Goal: Task Accomplishment & Management: Manage account settings

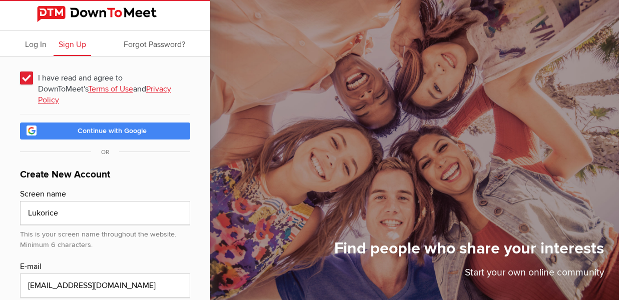
scroll to position [102, 0]
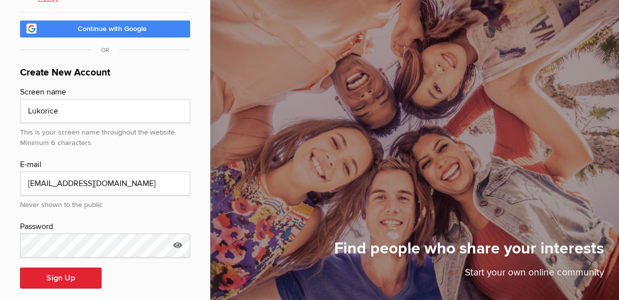
click at [121, 271] on div "Sign Up" at bounding box center [105, 278] width 170 height 21
click at [57, 105] on input "Lukorice" at bounding box center [105, 111] width 170 height 24
click at [57, 105] on input "Indi" at bounding box center [105, 111] width 170 height 24
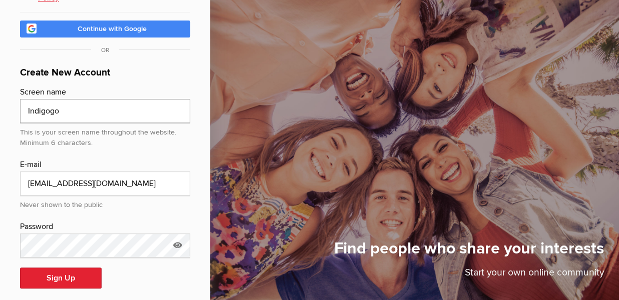
click at [92, 107] on input "Indigogo" at bounding box center [105, 111] width 170 height 24
type input "Indigo"
click at [176, 234] on icon at bounding box center [177, 245] width 15 height 23
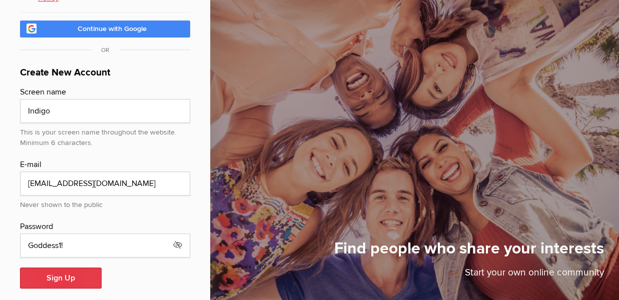
click at [65, 268] on button "Sign Up" at bounding box center [61, 278] width 82 height 21
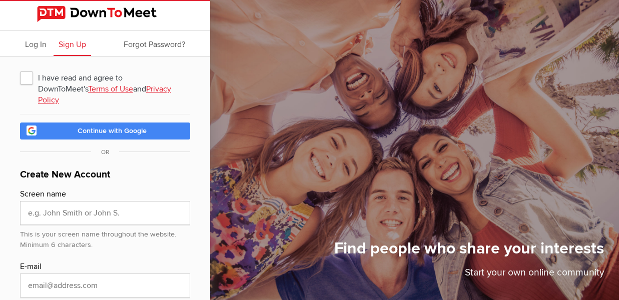
scroll to position [102, 0]
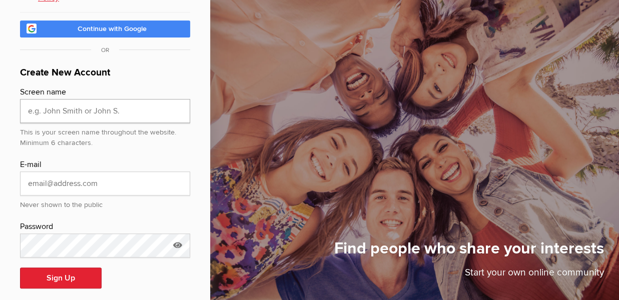
click at [75, 101] on input "text" at bounding box center [105, 111] width 170 height 24
type input "Indigo"
click at [96, 172] on input "email" at bounding box center [105, 184] width 170 height 24
type input "lukeduran@mail.com"
click at [175, 234] on icon at bounding box center [177, 245] width 15 height 23
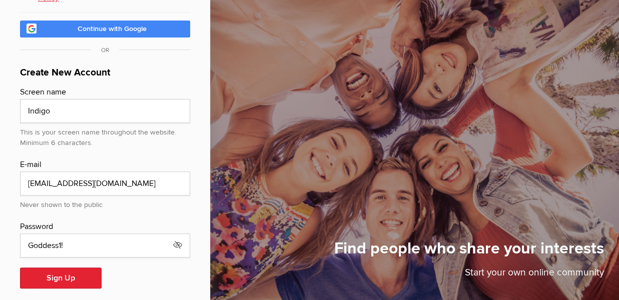
scroll to position [0, 0]
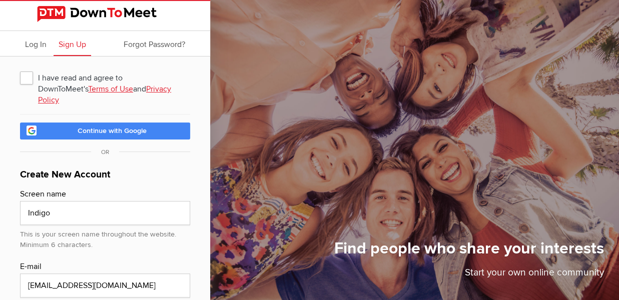
click at [24, 75] on span "I have read and agree to DownToMeet's Terms of Use and Privacy Policy" at bounding box center [105, 78] width 170 height 18
click at [20, 69] on input "I have read and agree to DownToMeet's Terms of Use and Privacy Policy" at bounding box center [20, 68] width 1 height 1
checkbox input "true"
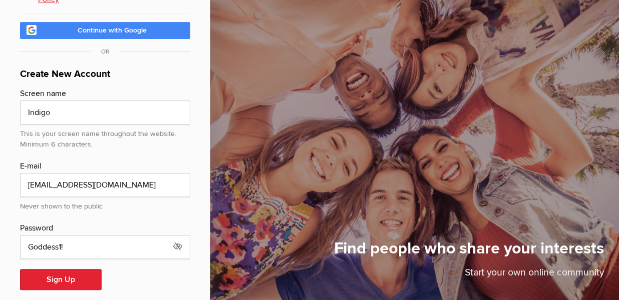
scroll to position [102, 0]
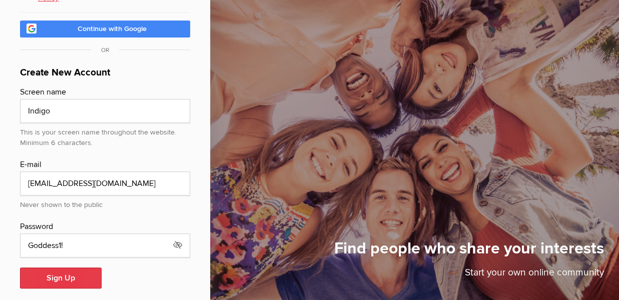
click at [44, 269] on button "Sign Up" at bounding box center [61, 278] width 82 height 21
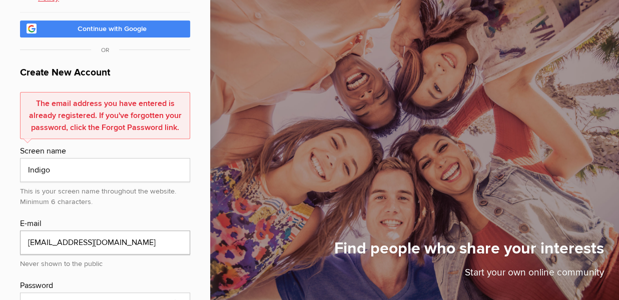
click at [61, 231] on input "lukeduran@mail.com" at bounding box center [105, 243] width 170 height 24
type input "[EMAIL_ADDRESS][DOMAIN_NAME]"
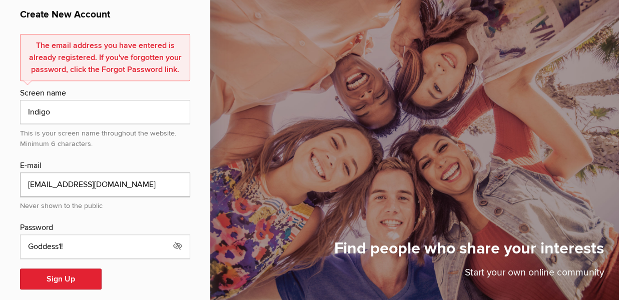
scroll to position [161, 0]
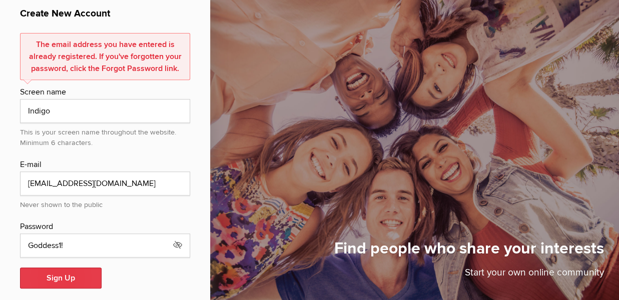
click at [57, 268] on button "Sign Up" at bounding box center [61, 278] width 82 height 21
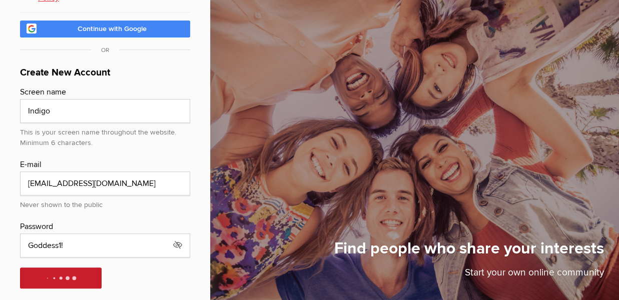
scroll to position [0, 0]
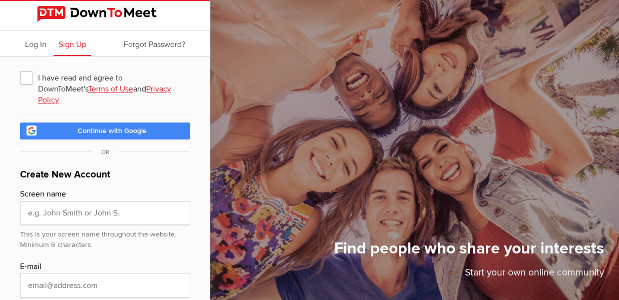
click at [26, 77] on span "I have read and agree to DownToMeet's Terms of Use and Privacy Policy" at bounding box center [105, 78] width 170 height 18
click at [20, 69] on input "I have read and agree to DownToMeet's Terms of Use and Privacy Policy" at bounding box center [20, 68] width 1 height 1
checkbox input "true"
click at [51, 201] on input "text" at bounding box center [105, 213] width 170 height 24
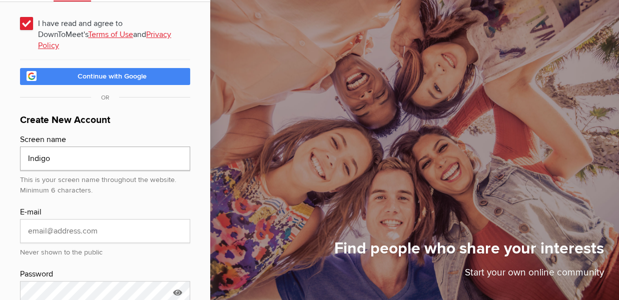
scroll to position [56, 0]
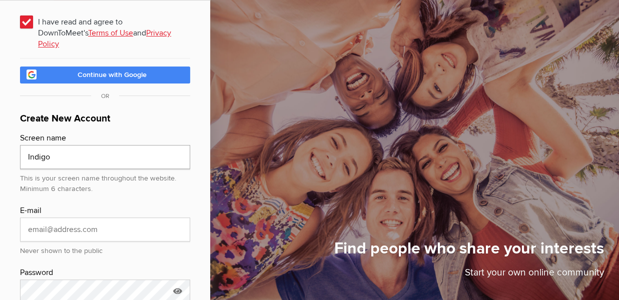
type input "Indigo"
click at [102, 220] on input "email" at bounding box center [105, 230] width 170 height 24
type input "[EMAIL_ADDRESS][DOMAIN_NAME]"
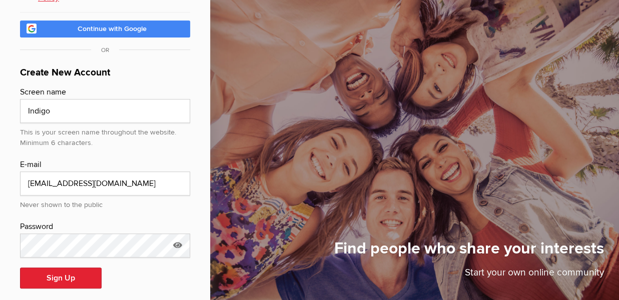
click at [180, 234] on icon at bounding box center [177, 245] width 15 height 23
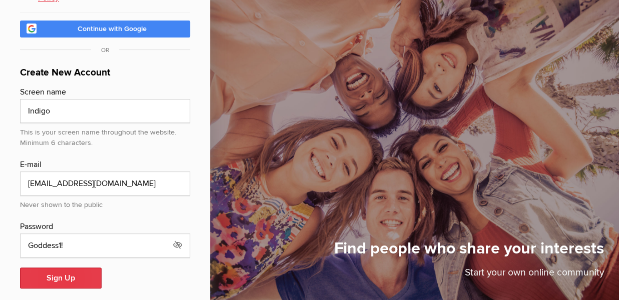
click at [40, 270] on button "Sign Up" at bounding box center [61, 278] width 82 height 21
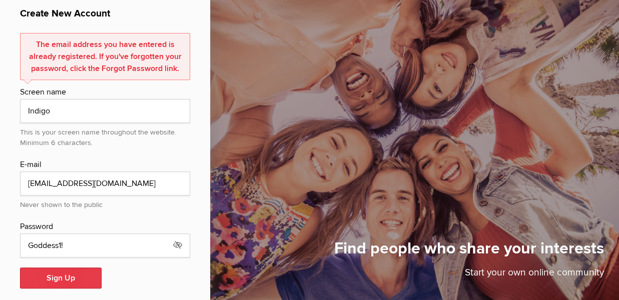
scroll to position [0, 0]
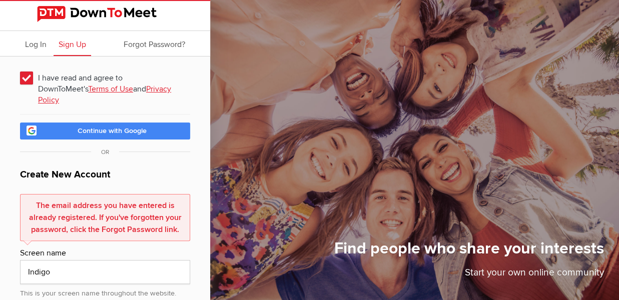
click at [41, 40] on span "Log In" at bounding box center [36, 45] width 22 height 10
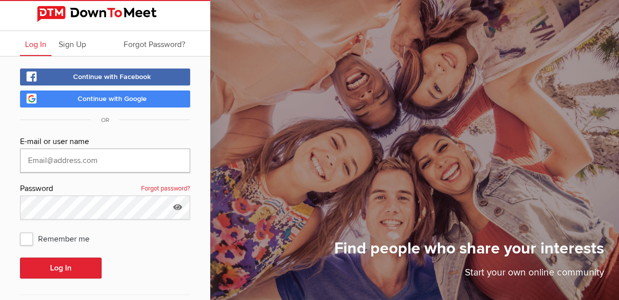
click at [49, 164] on input "text" at bounding box center [105, 161] width 170 height 24
type input "[EMAIL_ADDRESS][DOMAIN_NAME]"
click at [182, 208] on icon at bounding box center [177, 207] width 15 height 23
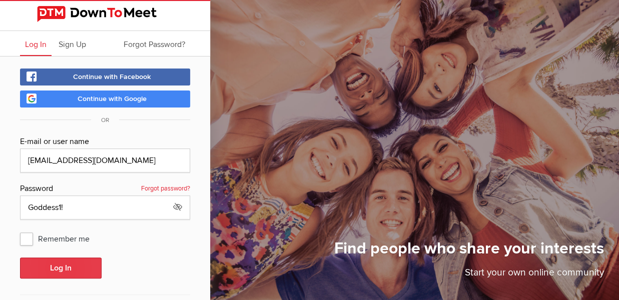
click at [70, 268] on button "Log In" at bounding box center [61, 268] width 82 height 21
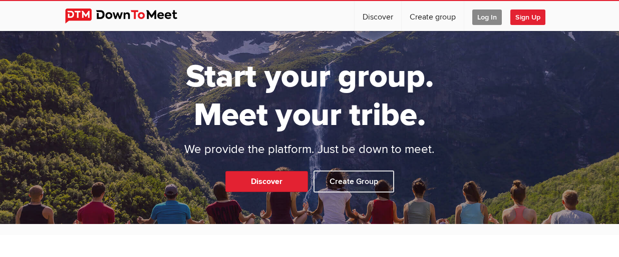
click at [502, 20] on span "Log In" at bounding box center [487, 18] width 30 height 16
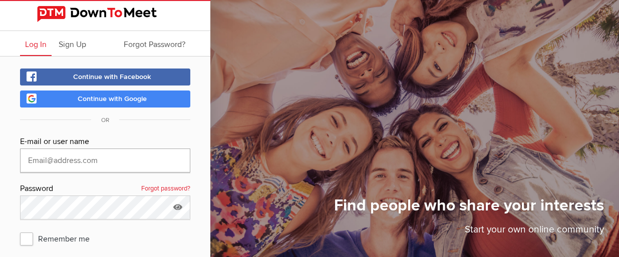
click at [94, 163] on input "text" at bounding box center [105, 161] width 170 height 24
type input "[EMAIL_ADDRESS][DOMAIN_NAME]"
click at [179, 206] on icon at bounding box center [177, 207] width 15 height 23
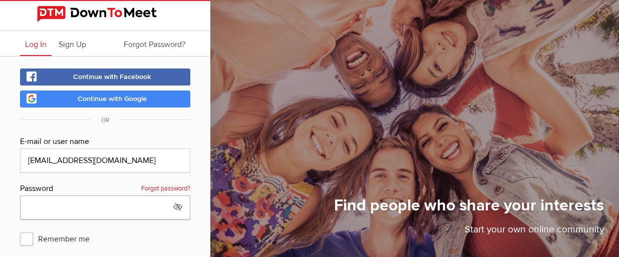
click at [122, 206] on input "text" at bounding box center [105, 208] width 170 height 24
type input "Goddess1!"
click at [25, 240] on span "Remember me" at bounding box center [60, 239] width 80 height 18
click at [20, 230] on input "Remember me" at bounding box center [20, 229] width 1 height 1
checkbox input "true"
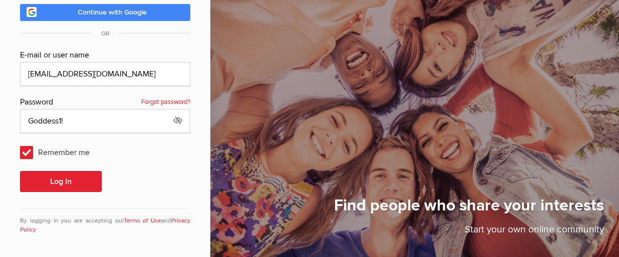
scroll to position [86, 0]
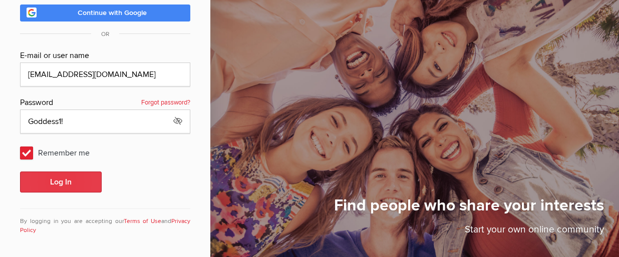
click at [55, 177] on button "Log In" at bounding box center [61, 182] width 82 height 21
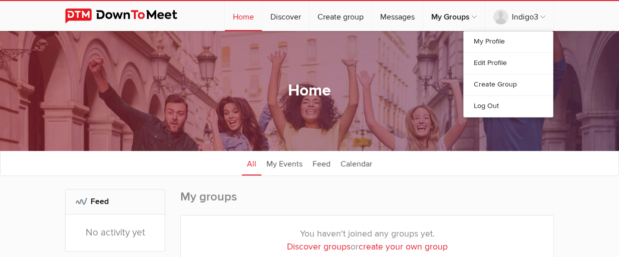
click at [538, 107] on link "Log Out" at bounding box center [508, 107] width 89 height 22
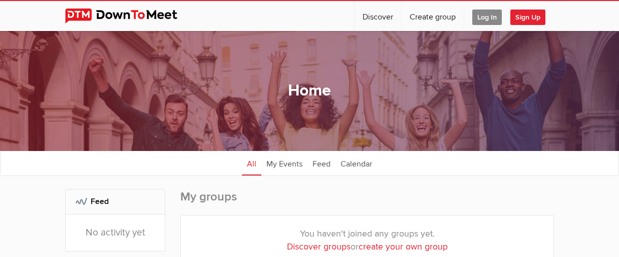
click at [502, 18] on span "Log In" at bounding box center [487, 18] width 30 height 16
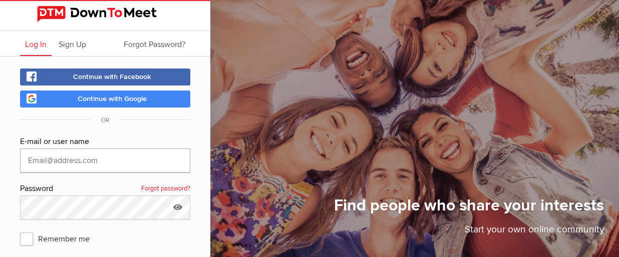
click at [65, 169] on input "text" at bounding box center [105, 161] width 170 height 24
type input "[EMAIL_ADDRESS][DOMAIN_NAME]"
click at [69, 220] on div "E-mail or user name smokedluke@yahoo.com Password Forgot password? Remember me …" at bounding box center [105, 235] width 170 height 198
click at [179, 205] on icon at bounding box center [177, 207] width 15 height 23
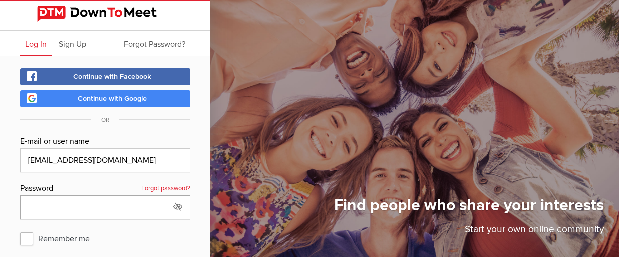
click at [98, 203] on input "text" at bounding box center [105, 208] width 170 height 24
type input "Goddess1!"
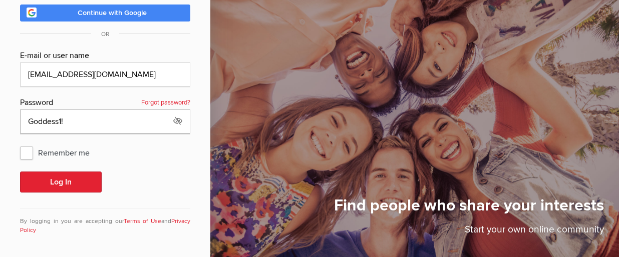
scroll to position [86, 0]
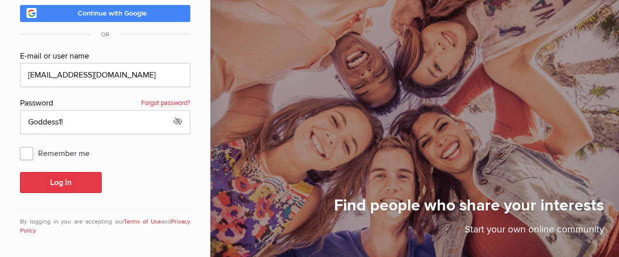
click at [50, 185] on button "Log In" at bounding box center [61, 182] width 82 height 21
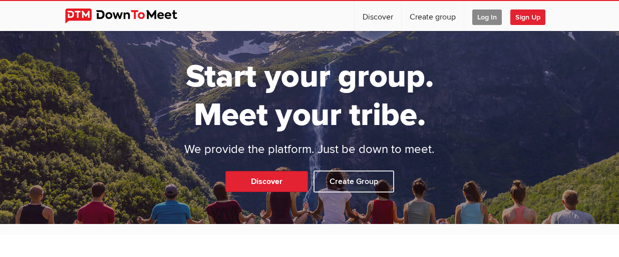
click at [502, 15] on span "Log In" at bounding box center [487, 18] width 30 height 16
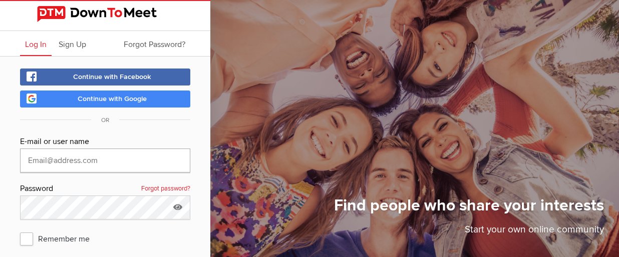
click at [133, 157] on input "text" at bounding box center [105, 161] width 170 height 24
type input "[EMAIL_ADDRESS][DOMAIN_NAME]"
click at [180, 208] on icon at bounding box center [177, 207] width 15 height 23
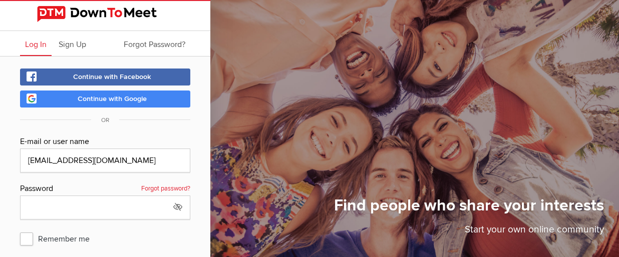
click at [178, 204] on icon at bounding box center [177, 207] width 15 height 23
click at [95, 160] on input "[EMAIL_ADDRESS][DOMAIN_NAME]" at bounding box center [105, 161] width 170 height 24
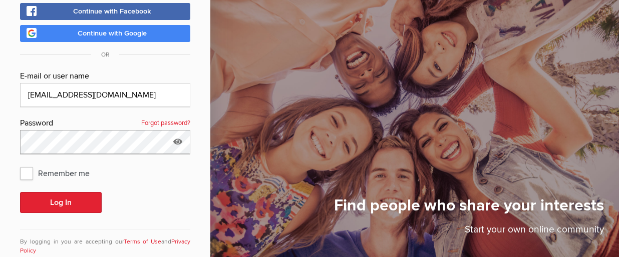
scroll to position [66, 0]
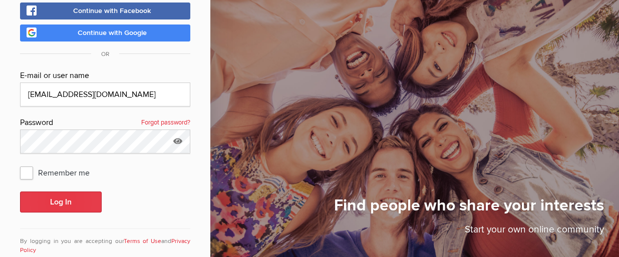
click at [63, 197] on button "Log In" at bounding box center [61, 202] width 82 height 21
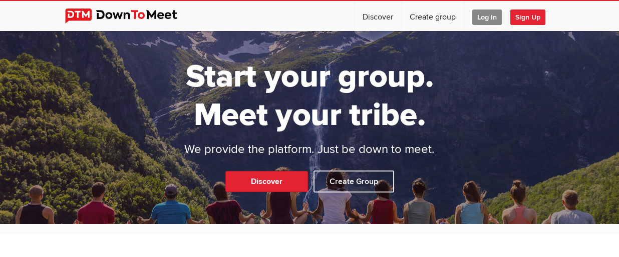
click at [502, 18] on span "Log In" at bounding box center [487, 18] width 30 height 16
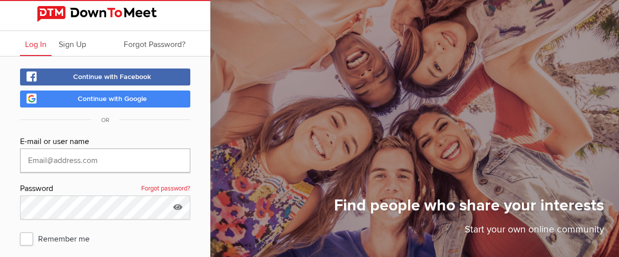
type input "[EMAIL_ADDRESS][DOMAIN_NAME]"
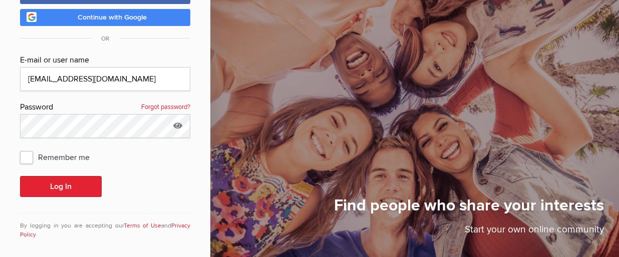
scroll to position [81, 0]
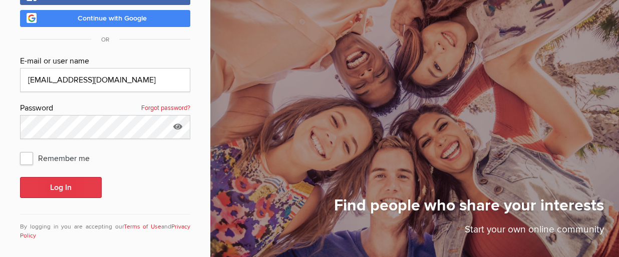
click at [38, 183] on button "Log In" at bounding box center [61, 187] width 82 height 21
